Goal: Task Accomplishment & Management: Use online tool/utility

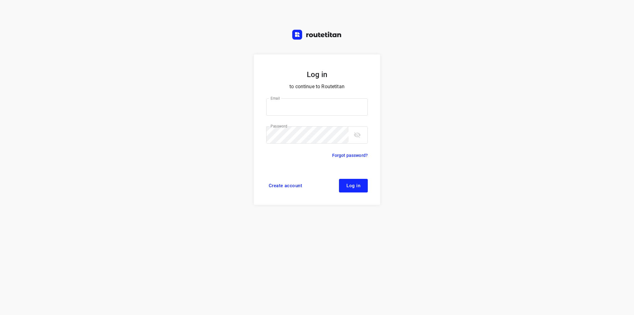
type input "[EMAIL_ADDRESS][DOMAIN_NAME]"
drag, startPoint x: 0, startPoint y: 0, endPoint x: 356, endPoint y: 183, distance: 400.1
click at [356, 183] on span "Log in" at bounding box center [353, 185] width 14 height 5
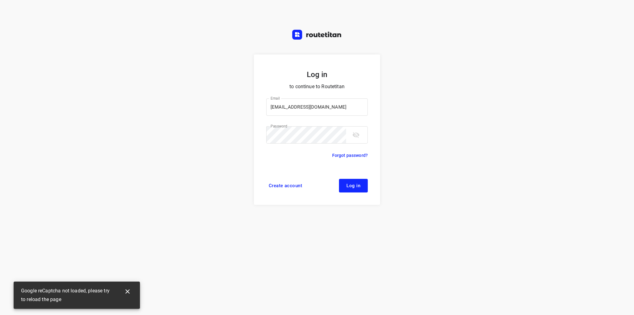
click at [353, 182] on button "Log in" at bounding box center [353, 186] width 29 height 14
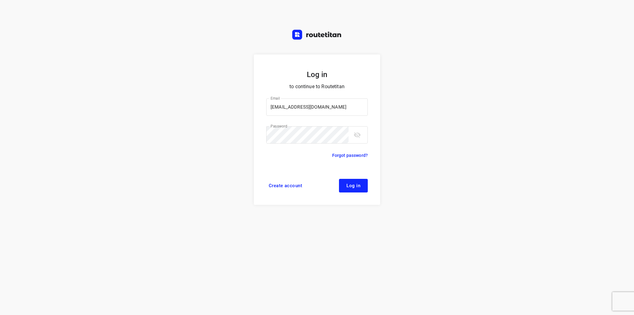
click at [357, 184] on span "Log in" at bounding box center [353, 185] width 14 height 5
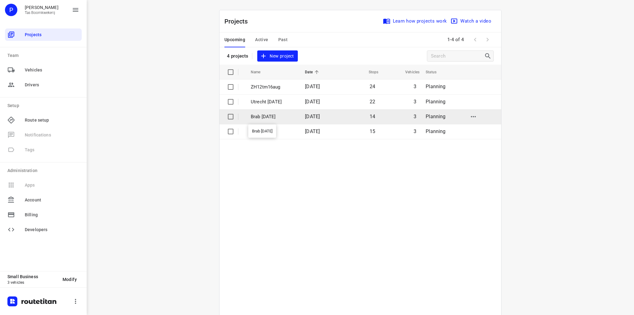
click at [271, 119] on p "Brab [DATE]" at bounding box center [273, 116] width 45 height 7
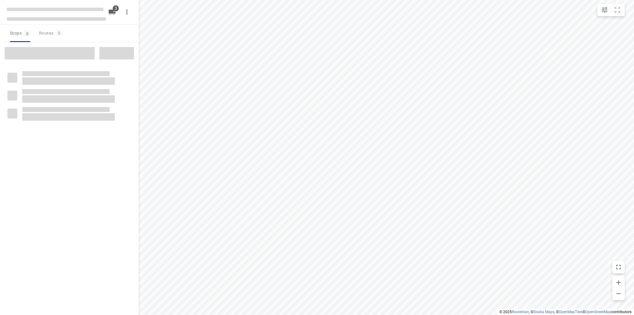
type input "distance"
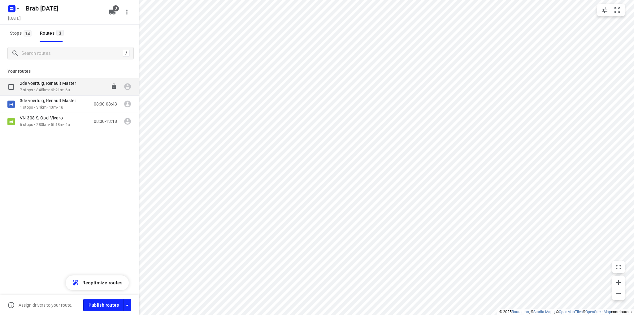
click at [58, 89] on p "7 stops • 345km • 6h21m • 6u" at bounding box center [51, 90] width 63 height 6
